Goal: Check status: Check status

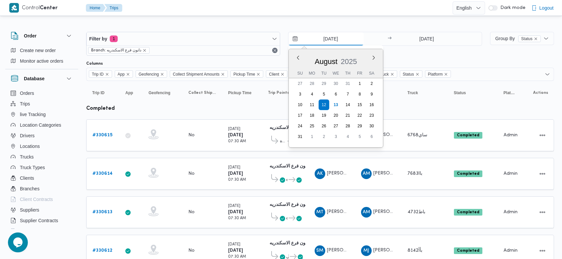
click at [319, 38] on input "[DATE]" at bounding box center [326, 38] width 75 height 13
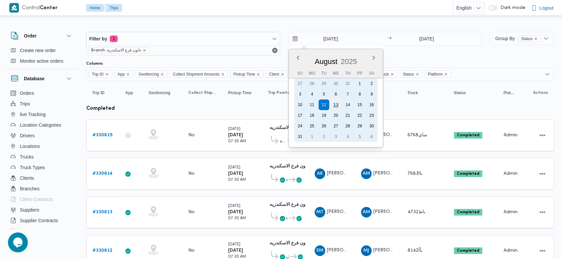
click at [336, 101] on div "13" at bounding box center [336, 105] width 13 height 13
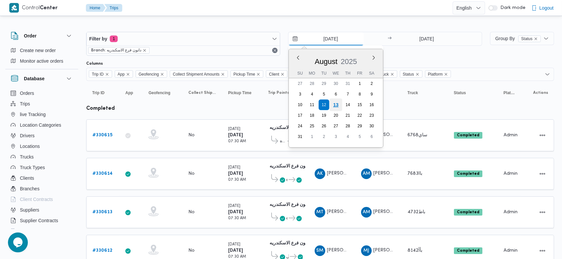
type input "[DATE]"
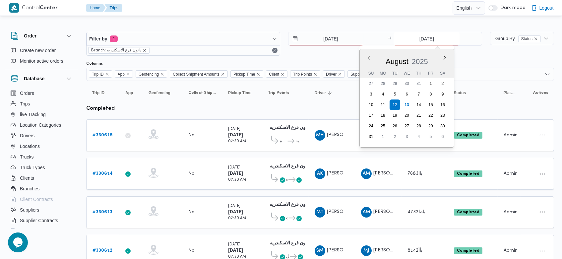
click at [419, 42] on input "[DATE]" at bounding box center [427, 38] width 66 height 13
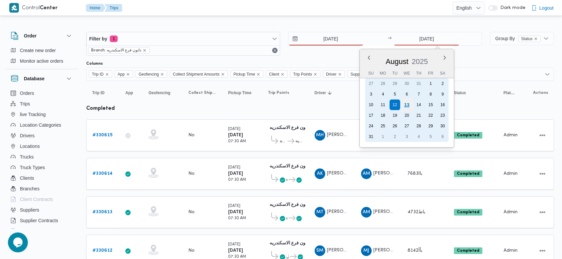
click at [411, 107] on div "13" at bounding box center [407, 105] width 13 height 13
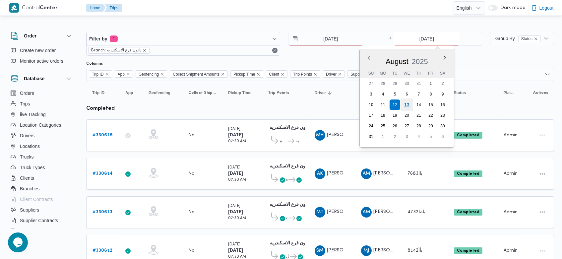
type input "[DATE]"
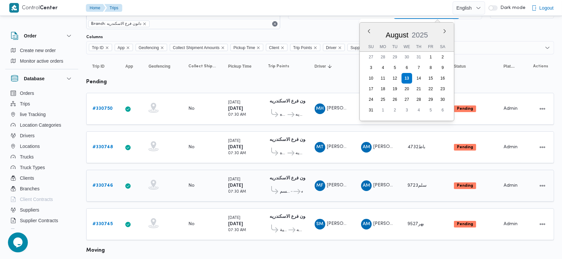
scroll to position [25, 0]
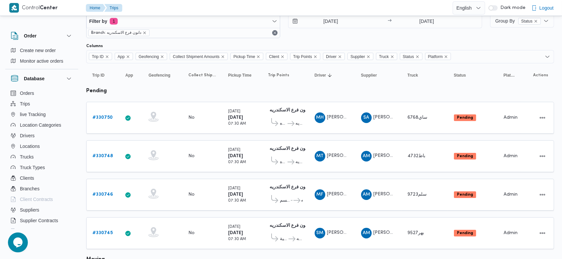
scroll to position [0, 0]
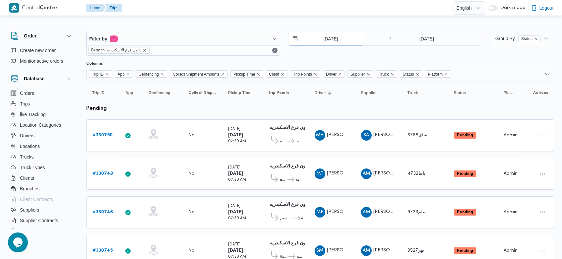
click at [319, 38] on input "[DATE]" at bounding box center [326, 38] width 75 height 13
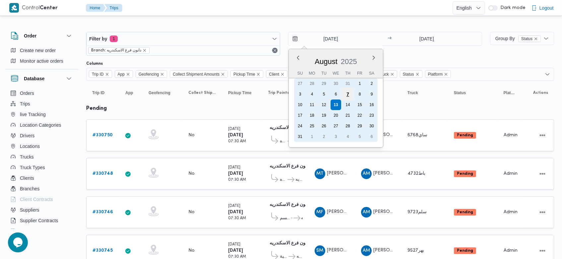
click at [344, 92] on div "7" at bounding box center [348, 94] width 13 height 13
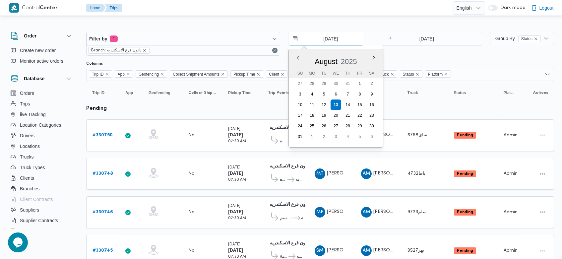
type input "[DATE]"
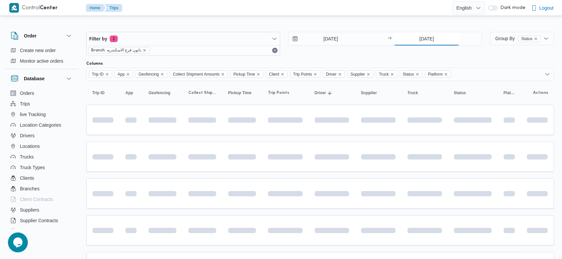
click at [418, 39] on input "[DATE]" at bounding box center [427, 38] width 66 height 13
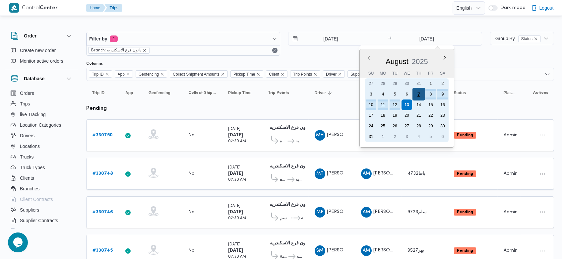
click at [417, 92] on div "7" at bounding box center [419, 94] width 13 height 13
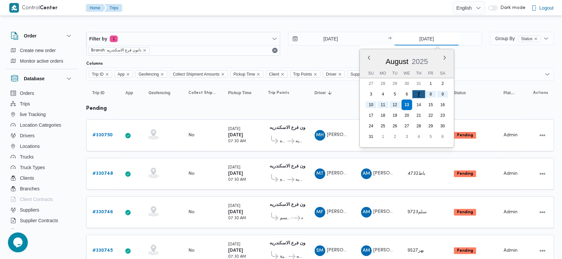
type input "[DATE]"
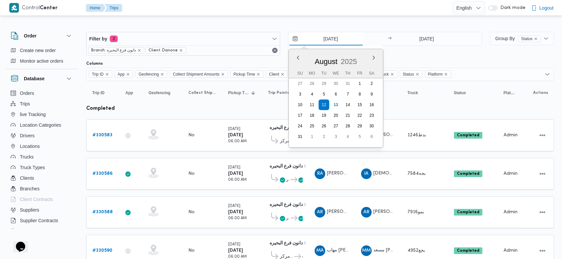
click at [321, 42] on input "[DATE]" at bounding box center [326, 38] width 75 height 13
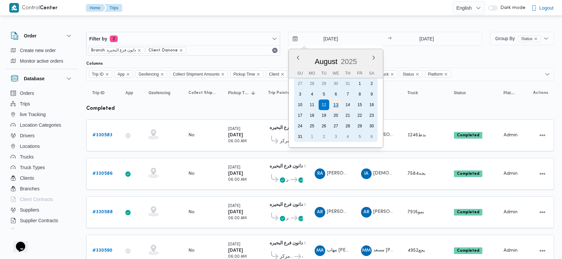
click at [334, 108] on div "13" at bounding box center [336, 105] width 13 height 13
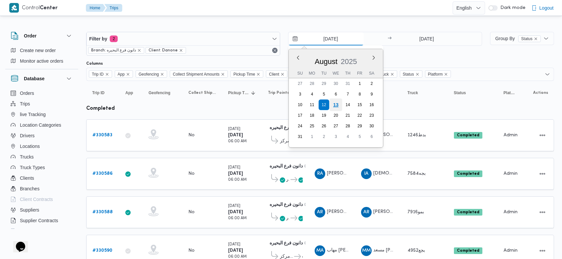
type input "[DATE]"
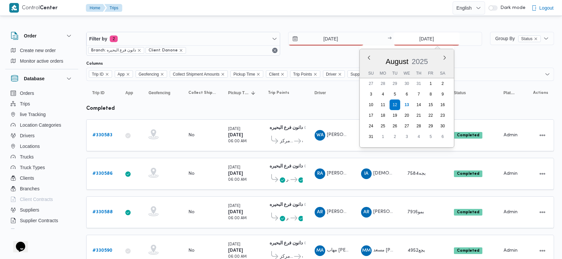
click at [419, 38] on input "[DATE]" at bounding box center [427, 38] width 66 height 13
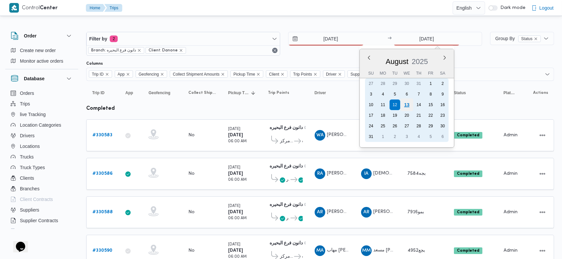
click at [406, 106] on div "13" at bounding box center [407, 105] width 13 height 13
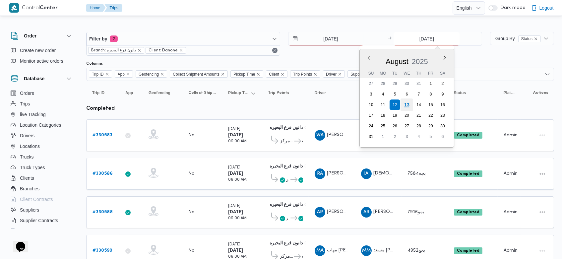
type input "[DATE]"
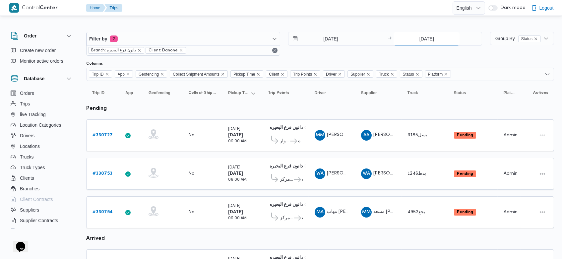
scroll to position [48, 0]
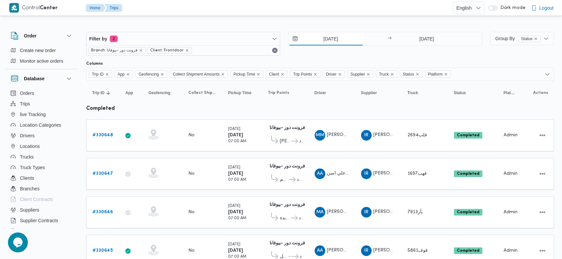
click at [317, 36] on input "[DATE]" at bounding box center [326, 38] width 75 height 13
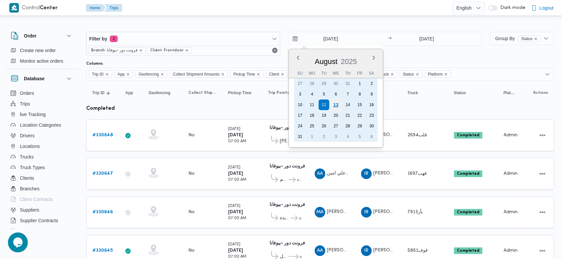
click at [334, 104] on div "13" at bounding box center [336, 105] width 13 height 13
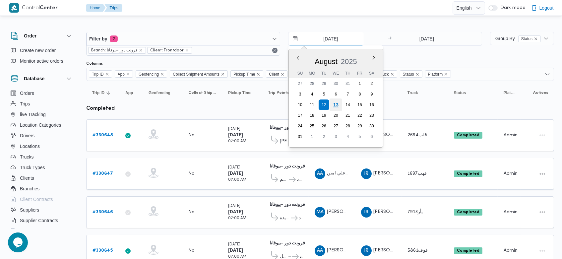
type input "[DATE]"
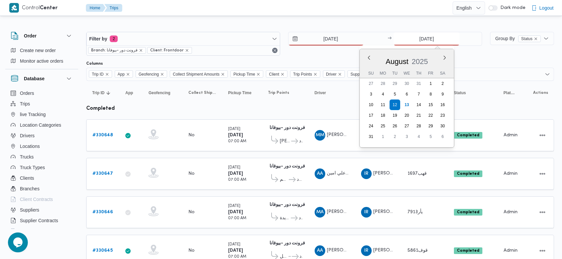
click at [411, 40] on input "[DATE]" at bounding box center [427, 38] width 66 height 13
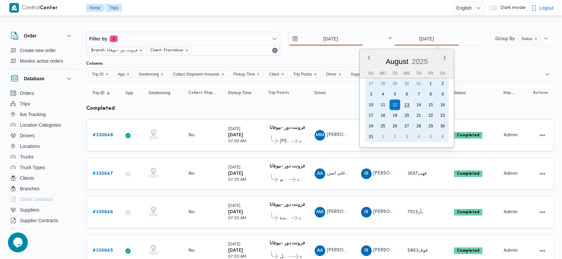
click at [406, 101] on div "13" at bounding box center [407, 105] width 13 height 13
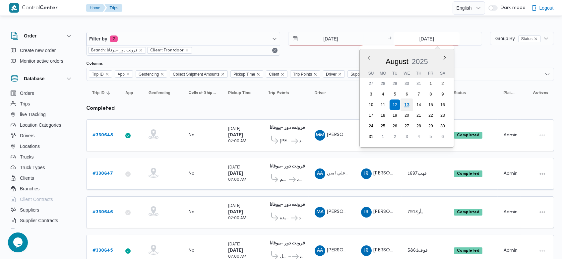
type input "[DATE]"
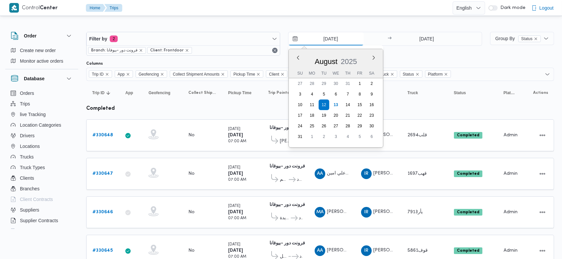
click at [320, 40] on input "[DATE]" at bounding box center [326, 38] width 75 height 13
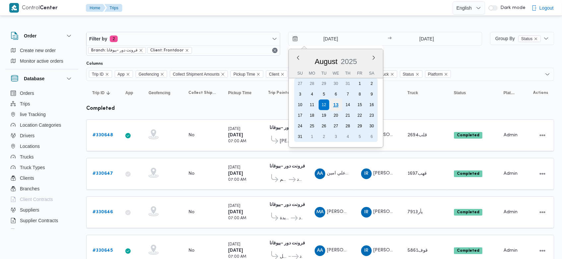
click at [335, 103] on div "13" at bounding box center [336, 105] width 13 height 13
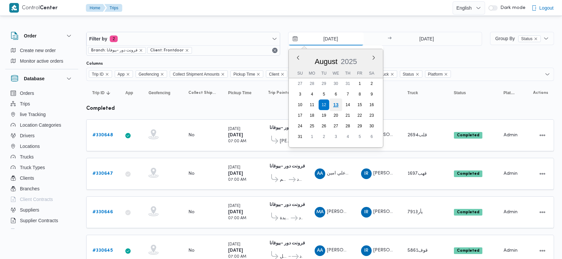
type input "[DATE]"
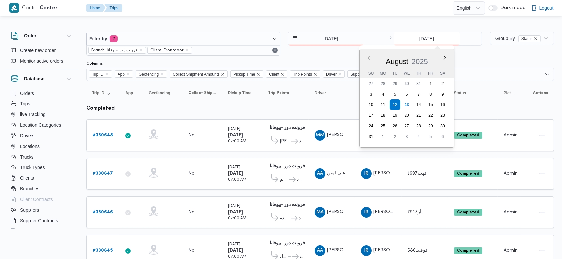
click at [414, 39] on input "[DATE]" at bounding box center [427, 38] width 66 height 13
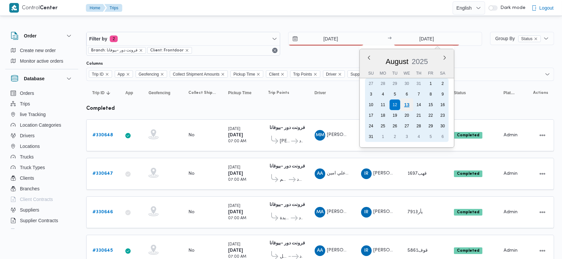
click at [408, 102] on div "13" at bounding box center [407, 105] width 13 height 13
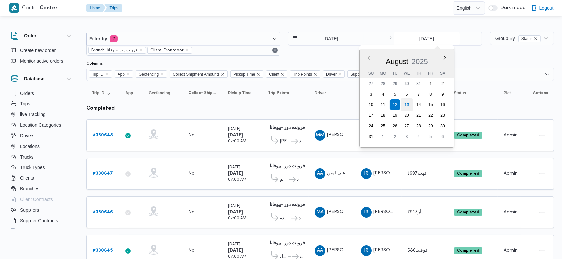
type input "[DATE]"
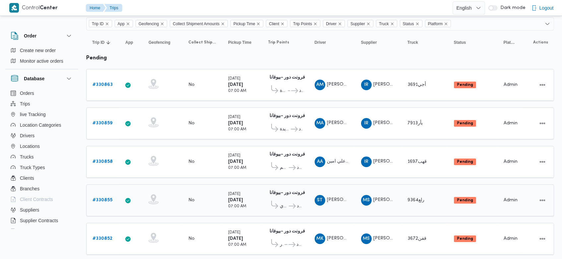
scroll to position [51, 0]
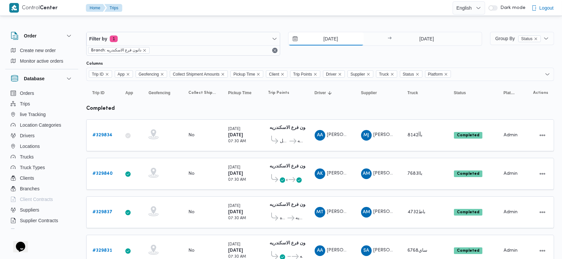
click at [318, 33] on input "[DATE]" at bounding box center [326, 38] width 75 height 13
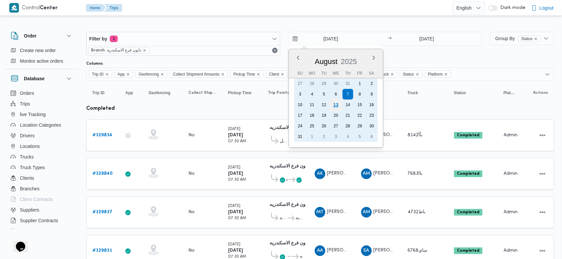
click at [338, 108] on div "13" at bounding box center [336, 105] width 13 height 13
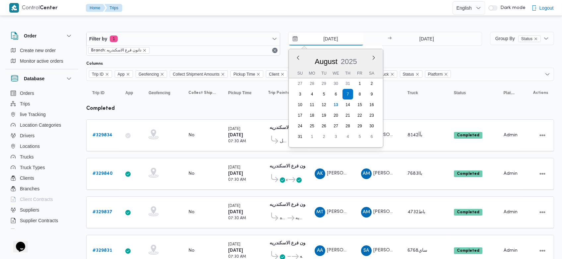
type input "[DATE]"
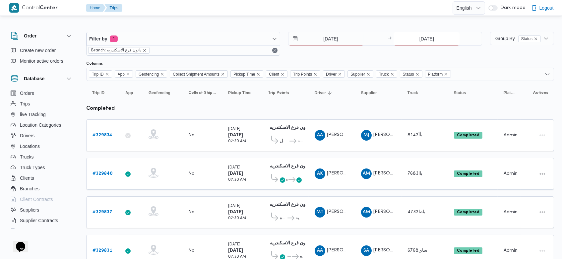
click at [415, 37] on input "[DATE]" at bounding box center [427, 38] width 66 height 13
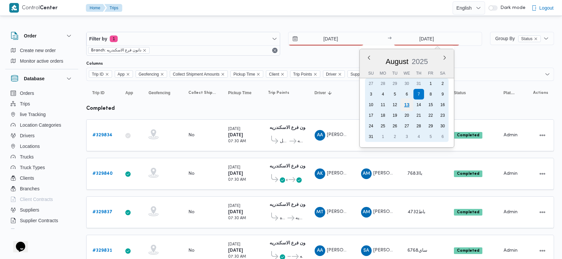
click at [406, 108] on div "13" at bounding box center [407, 105] width 13 height 13
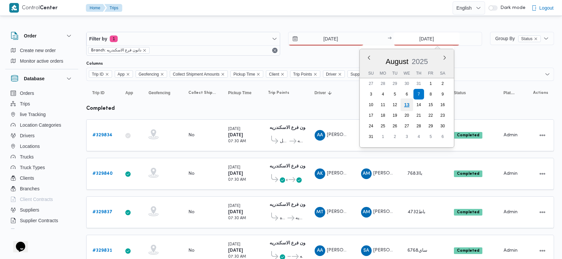
type input "[DATE]"
